Goal: Task Accomplishment & Management: Use online tool/utility

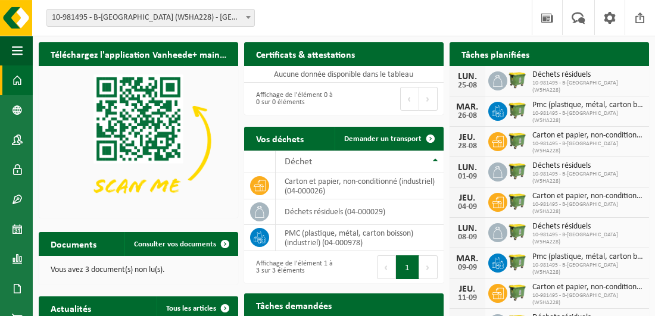
click at [249, 15] on span at bounding box center [248, 17] width 12 height 15
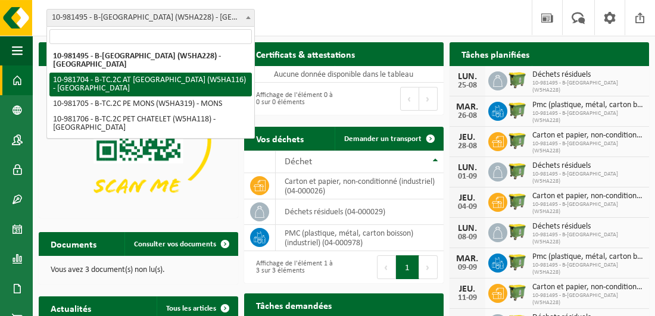
select select "162140"
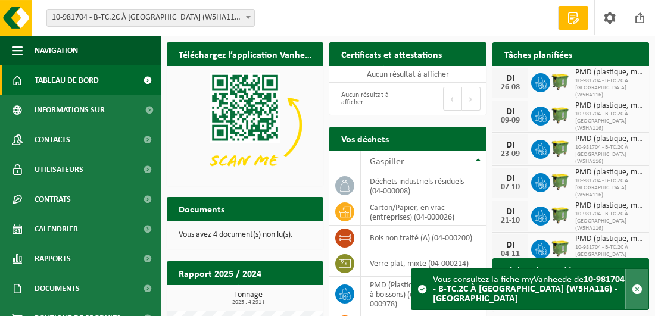
click at [635, 286] on span "button" at bounding box center [637, 289] width 11 height 11
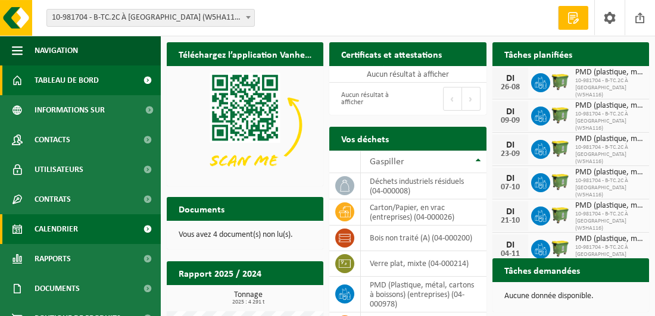
click at [52, 226] on span "Calendrier" at bounding box center [56, 229] width 43 height 30
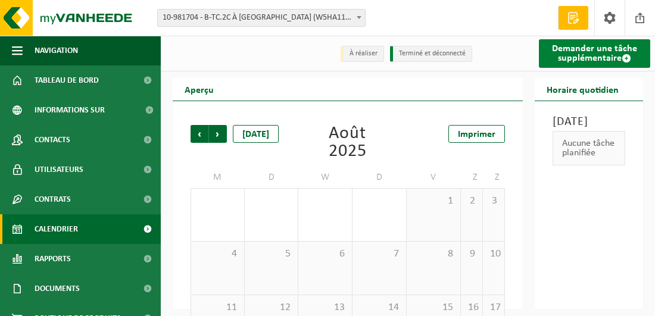
click at [590, 55] on font "Demander une tâche supplémentaire" at bounding box center [594, 53] width 85 height 19
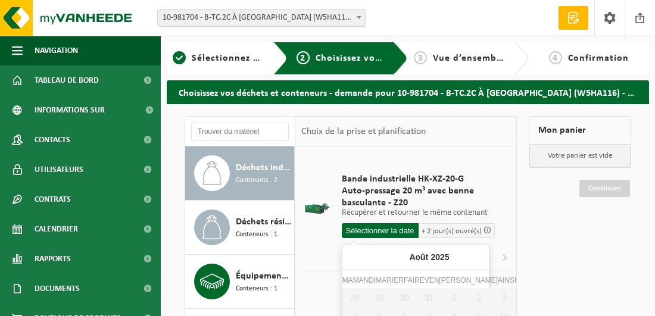
click at [390, 227] on input "text" at bounding box center [380, 230] width 77 height 15
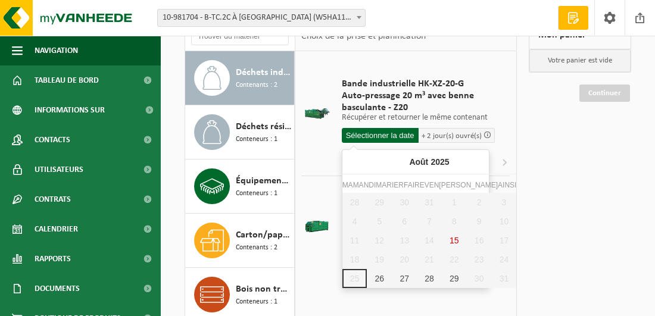
scroll to position [119, 0]
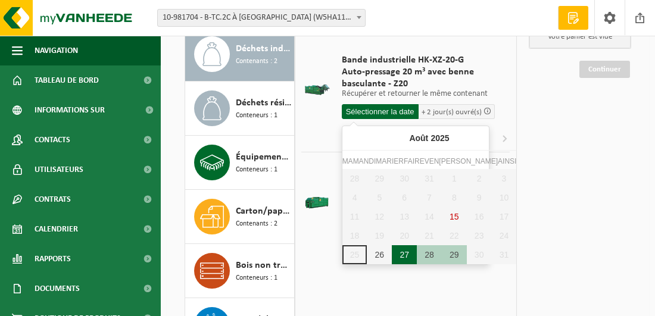
click at [392, 254] on div "27" at bounding box center [404, 254] width 25 height 19
type input "Van [DATE]"
type input "2025-08-27"
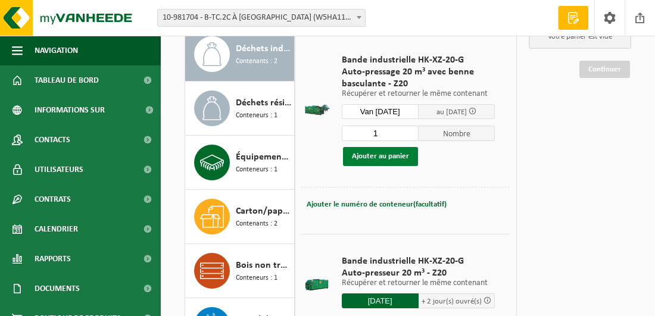
click at [382, 154] on button "Ajouter au panier" at bounding box center [380, 156] width 75 height 19
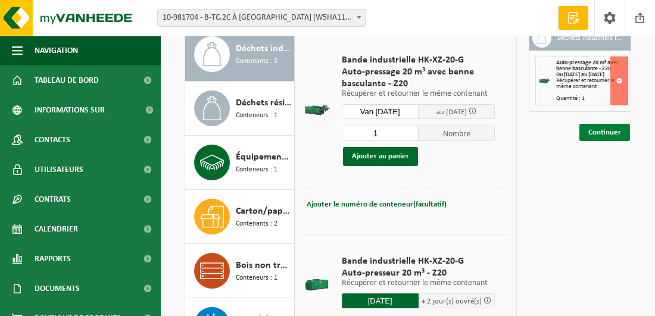
click at [608, 137] on link "Continuer" at bounding box center [604, 132] width 51 height 17
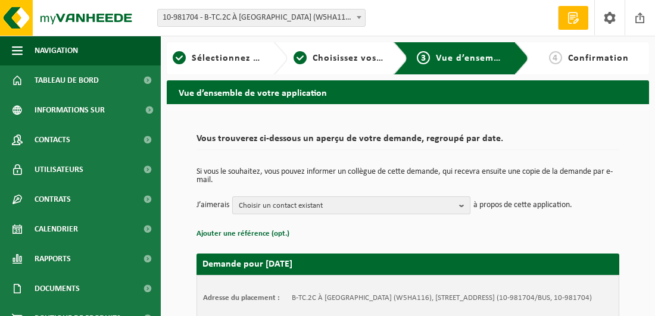
click at [461, 207] on b "button" at bounding box center [464, 205] width 11 height 17
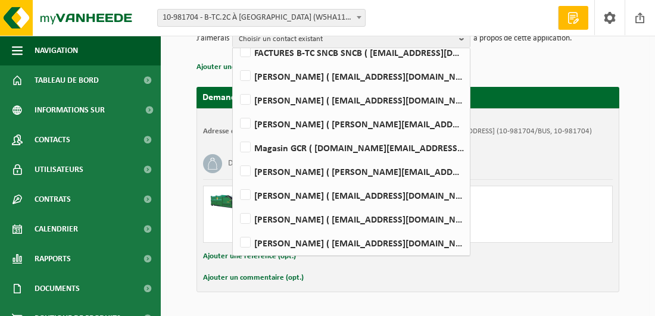
scroll to position [150, 0]
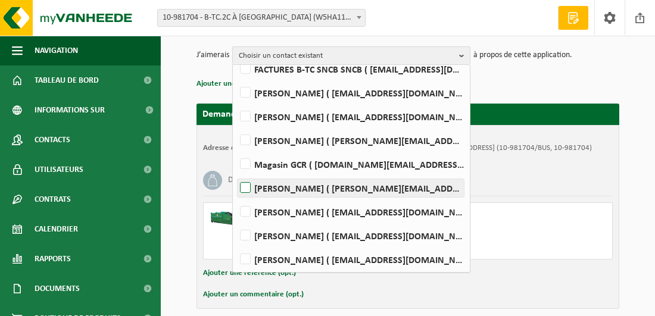
click at [246, 184] on label "Nadine Krol ( nadine.krol@belgiantrain.be )" at bounding box center [351, 188] width 226 height 18
click at [236, 173] on input "Nadine Krol ( nadine.krol@belgiantrain.be )" at bounding box center [235, 173] width 1 height 1
checkbox input "true"
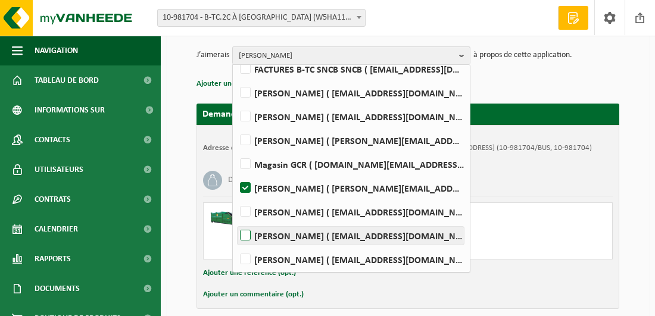
click at [248, 232] on label "Gorizio Salemme ( gorizio.salemme@belgiantrain.be )" at bounding box center [351, 236] width 226 height 18
click at [236, 221] on input "Gorizio Salemme ( gorizio.salemme@belgiantrain.be )" at bounding box center [235, 220] width 1 height 1
checkbox input "true"
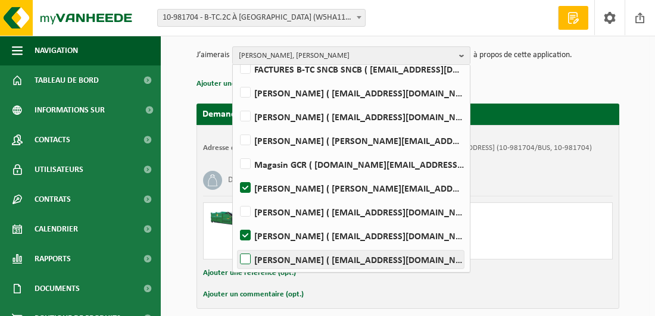
click at [247, 259] on label "[PERSON_NAME] ( [EMAIL_ADDRESS][DOMAIN_NAME] )" at bounding box center [351, 260] width 226 height 18
click at [236, 245] on input "[PERSON_NAME] ( [EMAIL_ADDRESS][DOMAIN_NAME] )" at bounding box center [235, 244] width 1 height 1
checkbox input "true"
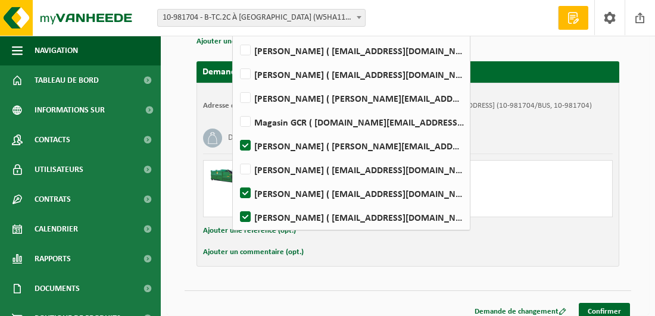
scroll to position [210, 0]
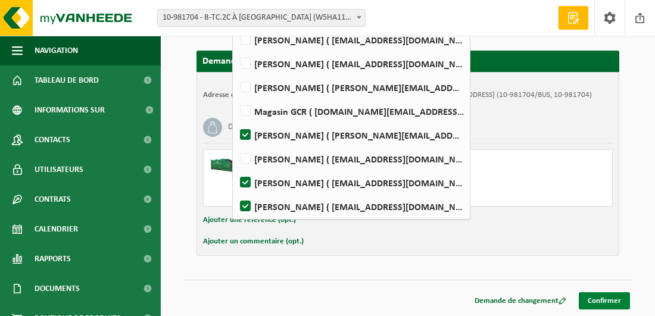
click at [606, 304] on link "Confirmer" at bounding box center [604, 300] width 51 height 17
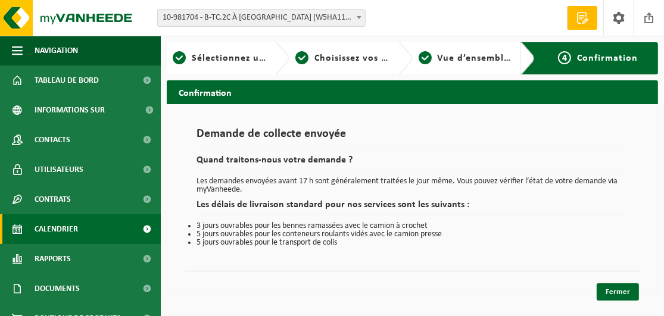
click at [48, 227] on span "Calendrier" at bounding box center [56, 229] width 43 height 30
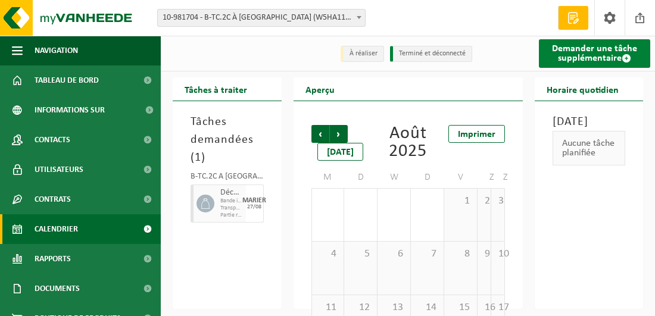
click at [563, 59] on font "Demander une tâche supplémentaire" at bounding box center [594, 53] width 85 height 19
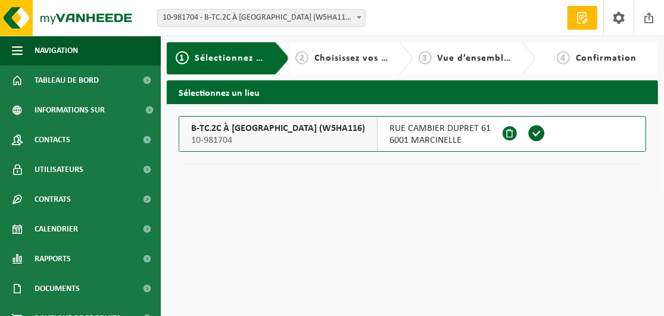
click at [527, 134] on span at bounding box center [536, 133] width 18 height 18
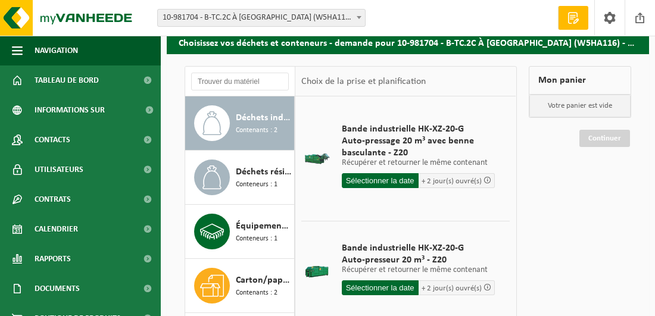
scroll to position [60, 0]
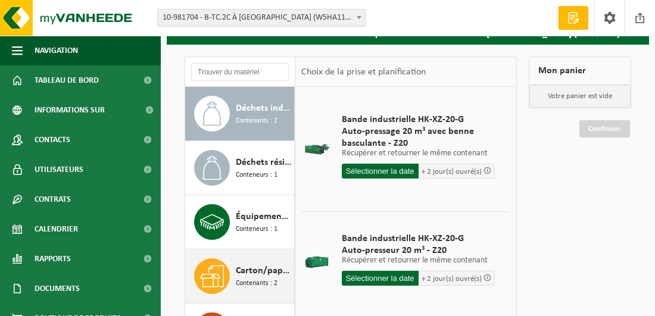
click at [242, 285] on span "Contenants : 2" at bounding box center [257, 283] width 42 height 11
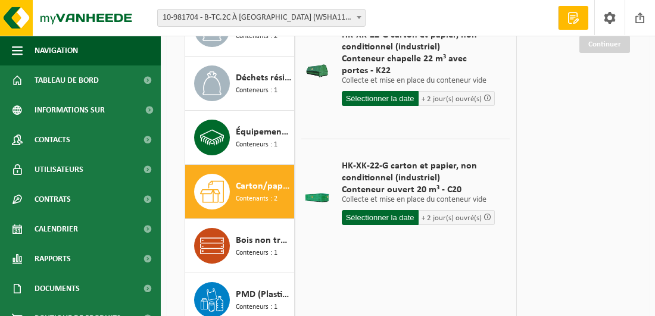
scroll to position [119, 0]
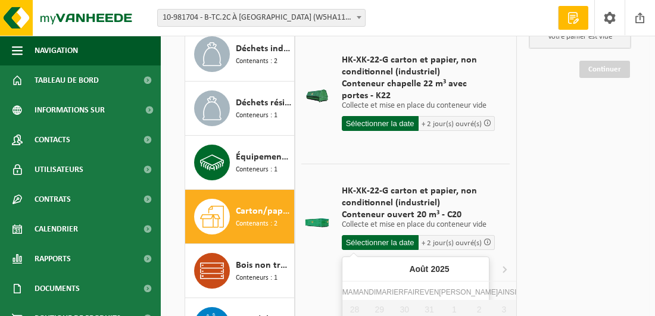
click at [386, 242] on input "text" at bounding box center [380, 242] width 77 height 15
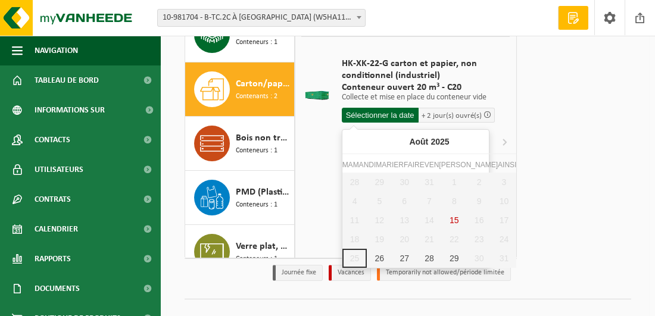
scroll to position [263, 0]
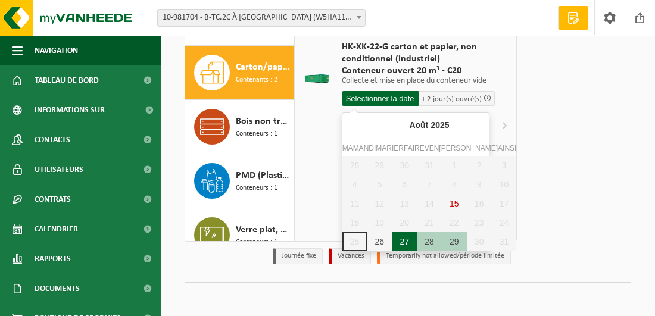
click at [392, 241] on div "27" at bounding box center [404, 241] width 25 height 19
type input "Van 2025-08-27"
type input "2025-08-27"
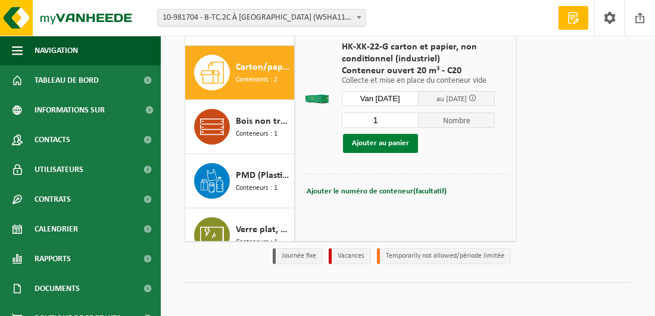
click at [386, 143] on button "Ajouter au panier" at bounding box center [380, 143] width 75 height 19
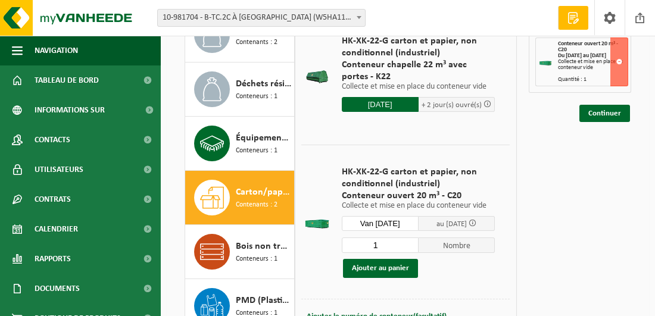
scroll to position [144, 0]
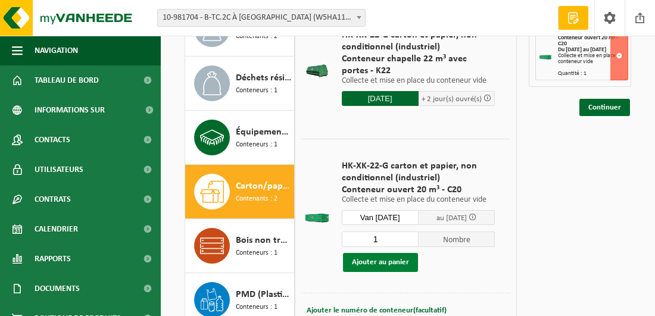
click at [391, 264] on button "Ajouter au panier" at bounding box center [380, 262] width 75 height 19
click at [615, 111] on link "Continuer" at bounding box center [604, 107] width 51 height 17
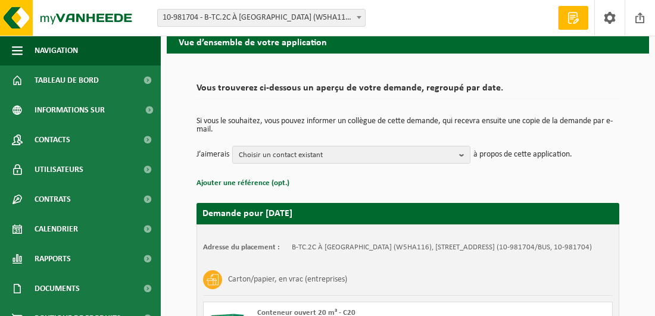
scroll to position [60, 0]
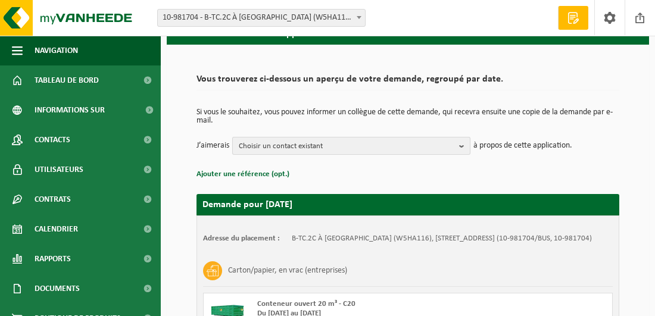
click at [461, 143] on b "button" at bounding box center [464, 146] width 11 height 17
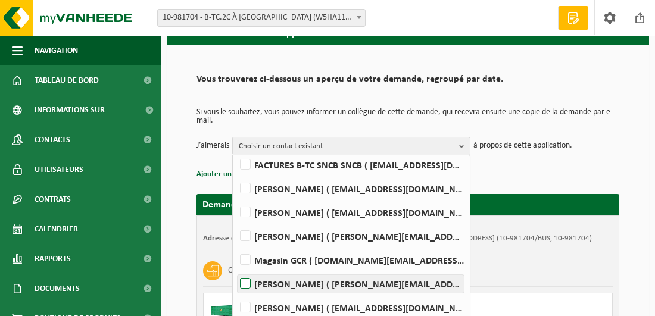
scroll to position [52, 0]
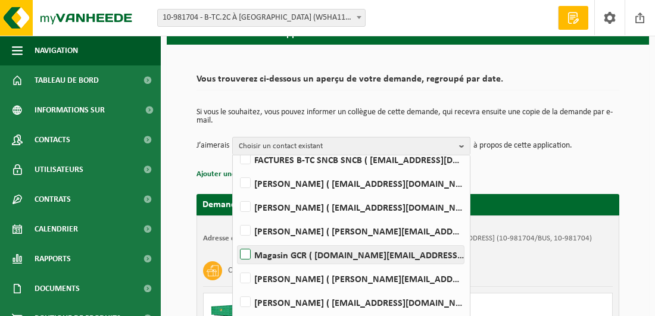
click at [246, 253] on label "Magasin GCR ( [DOMAIN_NAME][EMAIL_ADDRESS][DOMAIN_NAME] )" at bounding box center [351, 255] width 226 height 18
click at [236, 240] on input "Magasin GCR ( [DOMAIN_NAME][EMAIL_ADDRESS][DOMAIN_NAME] )" at bounding box center [235, 239] width 1 height 1
checkbox input "true"
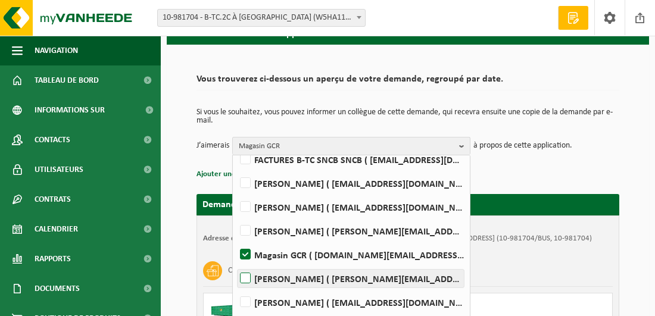
click at [245, 276] on label "Nadine Krol ( nadine.krol@belgiantrain.be )" at bounding box center [351, 279] width 226 height 18
click at [236, 264] on input "Nadine Krol ( nadine.krol@belgiantrain.be )" at bounding box center [235, 263] width 1 height 1
checkbox input "true"
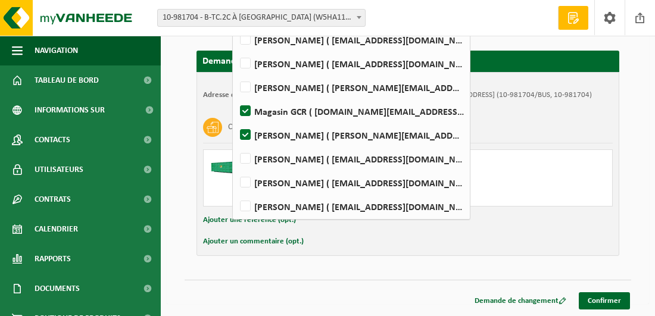
scroll to position [210, 0]
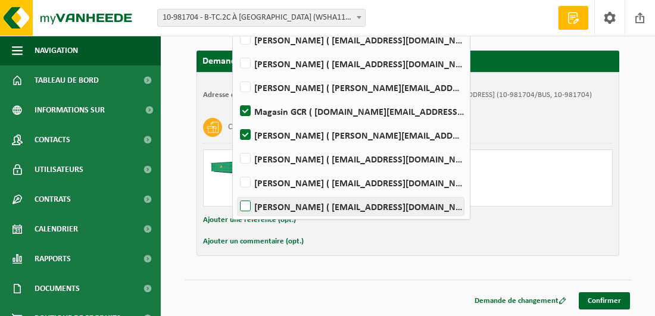
click at [243, 198] on label "Xavier Servais ( xavier.servais.245@belgiantrain.be )" at bounding box center [351, 207] width 226 height 18
click at [236, 192] on input "Xavier Servais ( xavier.servais.245@belgiantrain.be )" at bounding box center [235, 191] width 1 height 1
checkbox input "true"
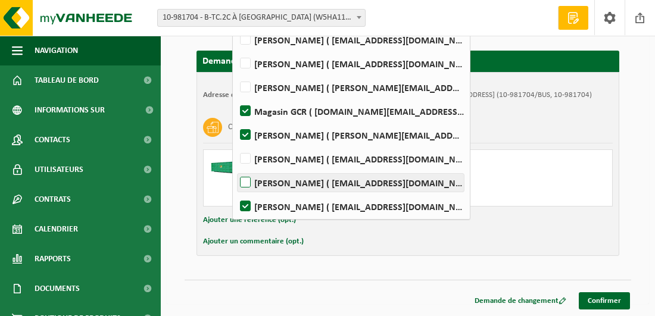
click at [245, 174] on label "Gorizio Salemme ( gorizio.salemme@belgiantrain.be )" at bounding box center [351, 183] width 226 height 18
click at [236, 168] on input "Gorizio Salemme ( gorizio.salemme@belgiantrain.be )" at bounding box center [235, 167] width 1 height 1
checkbox input "true"
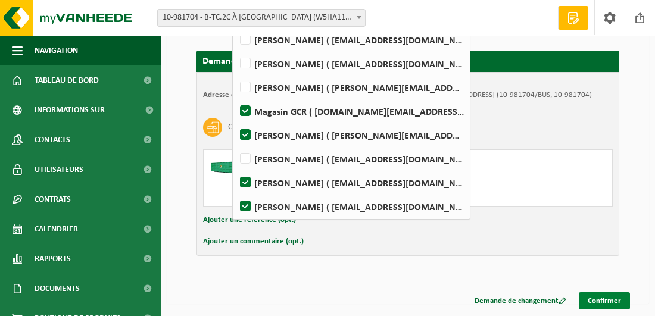
click at [607, 299] on link "Confirmer" at bounding box center [604, 300] width 51 height 17
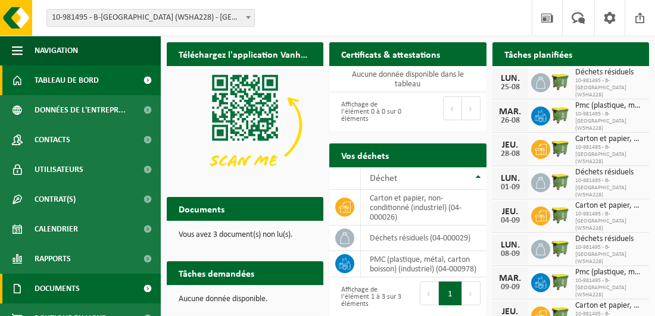
click at [80, 286] on span "Documents" at bounding box center [57, 289] width 45 height 30
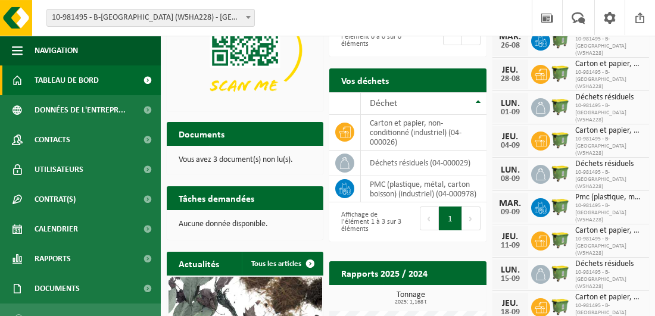
scroll to position [119, 0]
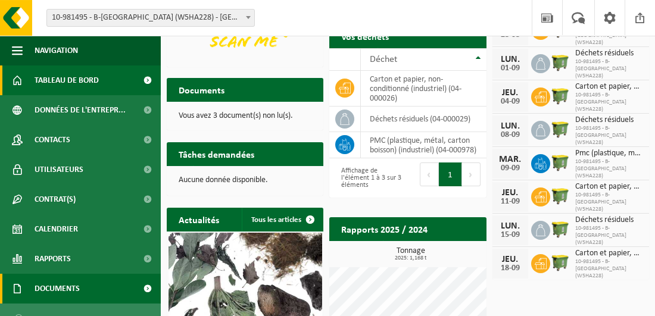
click at [135, 285] on span at bounding box center [147, 289] width 27 height 30
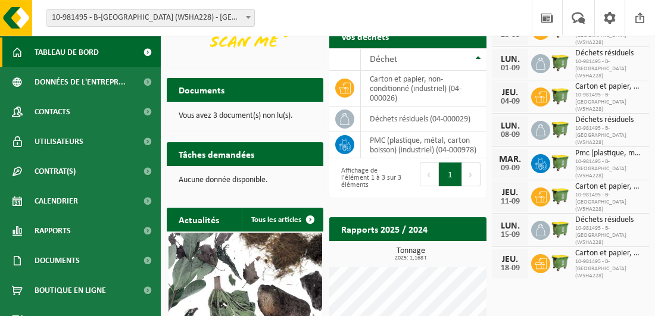
scroll to position [46, 0]
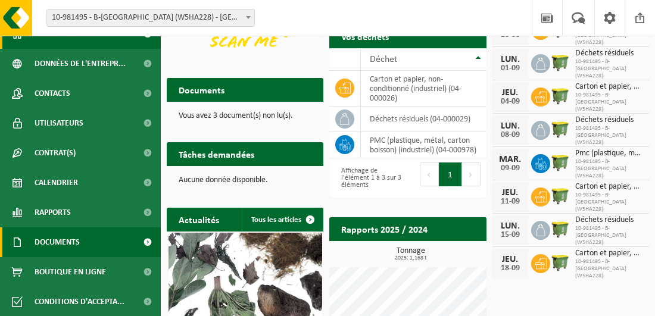
click at [136, 241] on span at bounding box center [147, 242] width 27 height 30
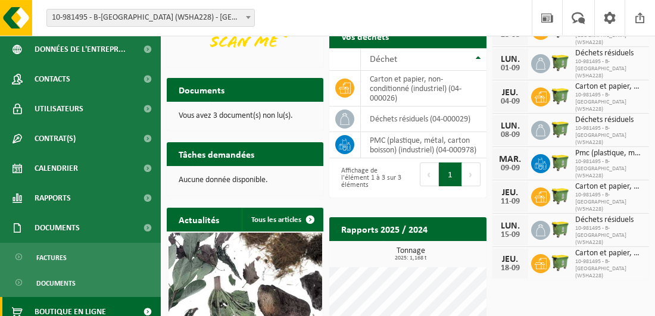
scroll to position [101, 0]
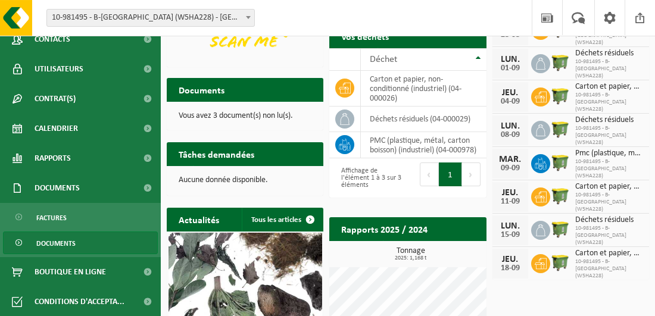
click at [70, 242] on span "Documents" at bounding box center [55, 243] width 39 height 23
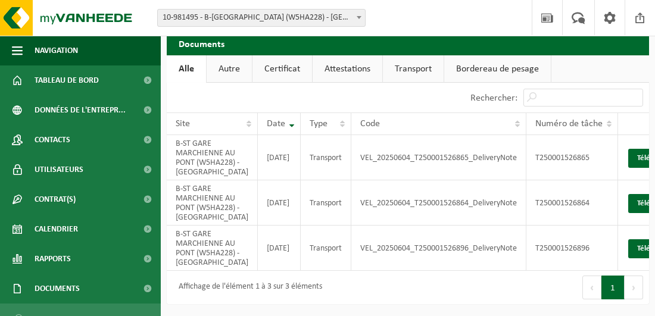
scroll to position [74, 0]
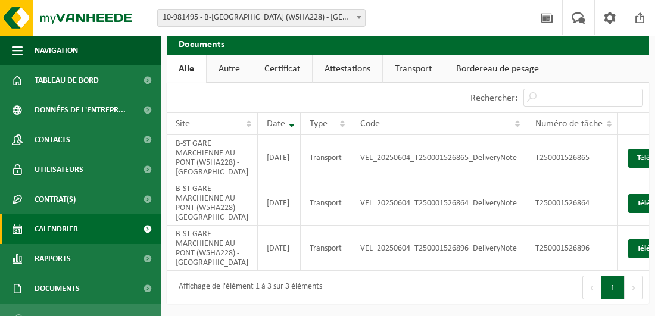
click at [43, 229] on span "Calendrier" at bounding box center [56, 229] width 43 height 30
